Goal: Navigation & Orientation: Find specific page/section

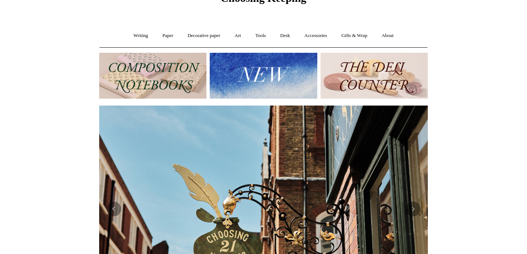
scroll to position [32, 0]
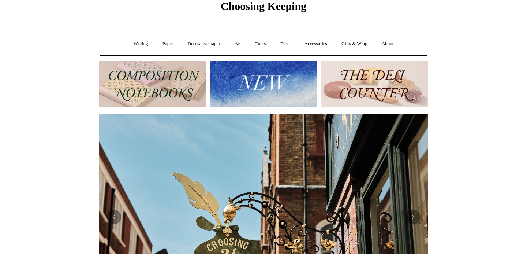
click at [168, 77] on img at bounding box center [152, 84] width 107 height 46
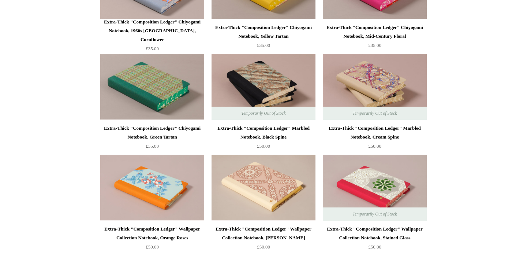
scroll to position [851, 0]
